Goal: Information Seeking & Learning: Learn about a topic

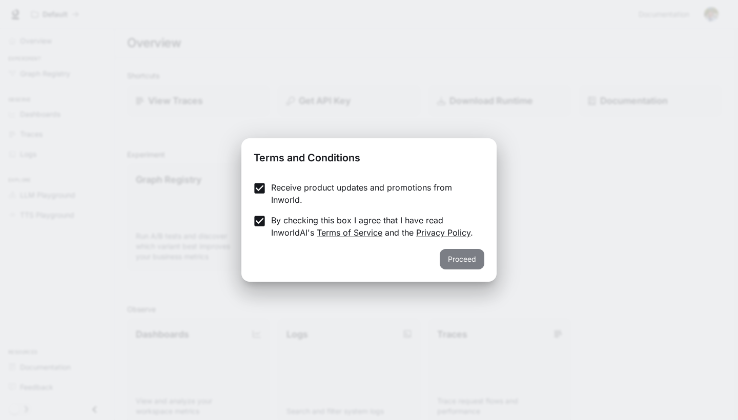
click at [462, 262] on button "Proceed" at bounding box center [462, 259] width 45 height 20
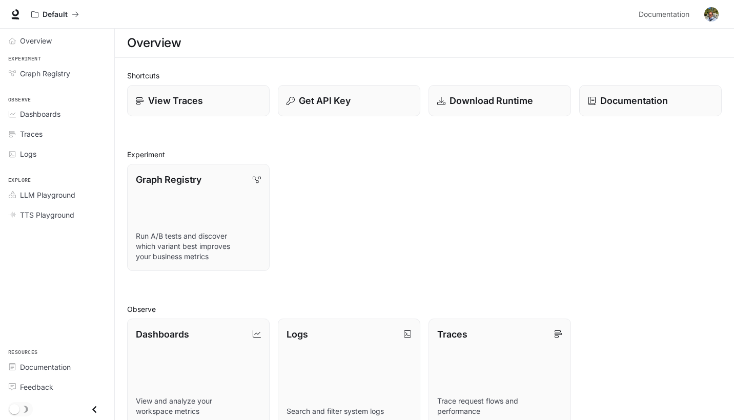
click at [678, 239] on div "Graph Registry Run A/B tests and discover which variant best improves your busi…" at bounding box center [420, 213] width 603 height 115
click at [610, 101] on p "Documentation" at bounding box center [633, 101] width 68 height 14
click at [44, 41] on span "Overview" at bounding box center [36, 40] width 32 height 11
click at [66, 327] on div "Overview Experiment Graph Registry Observe Dashboards Traces Logs Explore LLM P…" at bounding box center [57, 224] width 114 height 391
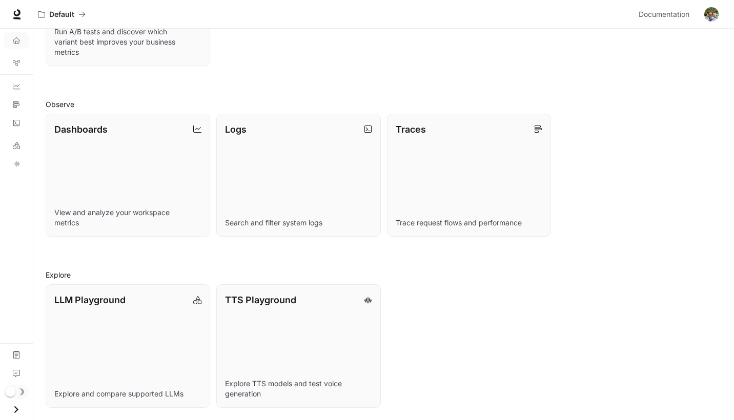
scroll to position [221, 0]
